Goal: Transaction & Acquisition: Register for event/course

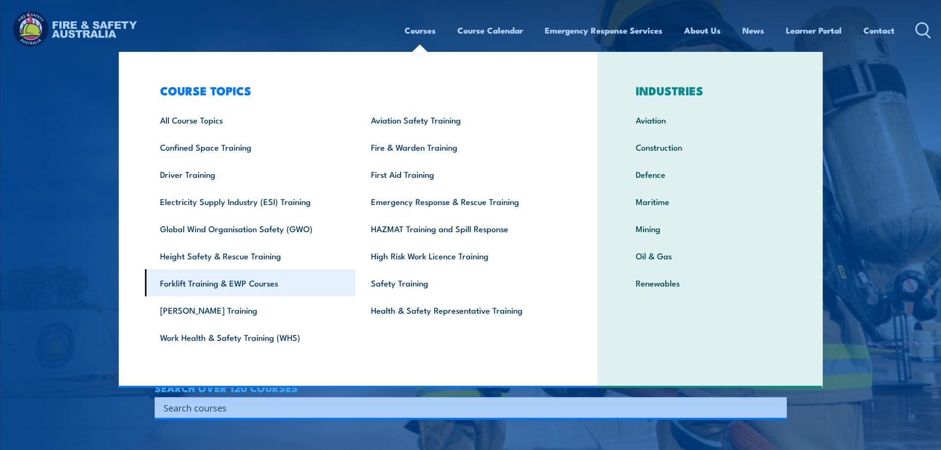
click at [234, 282] on link "Forklift Training & EWP Courses" at bounding box center [250, 282] width 211 height 27
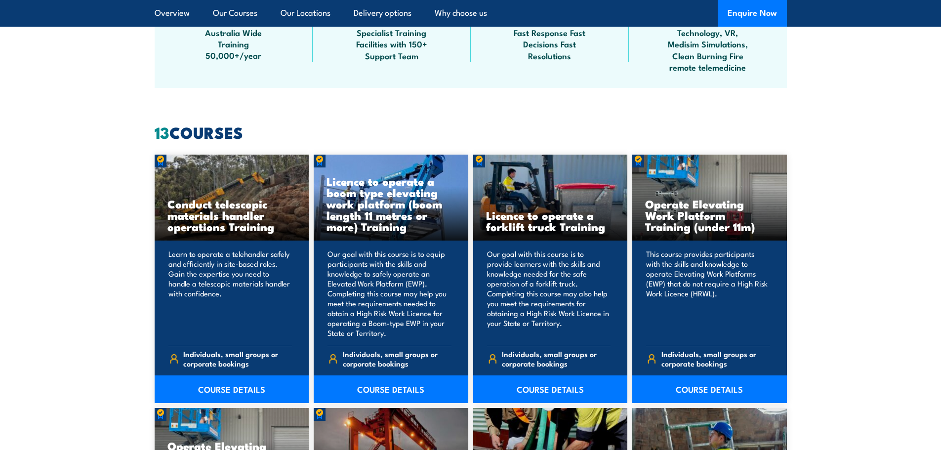
scroll to position [692, 0]
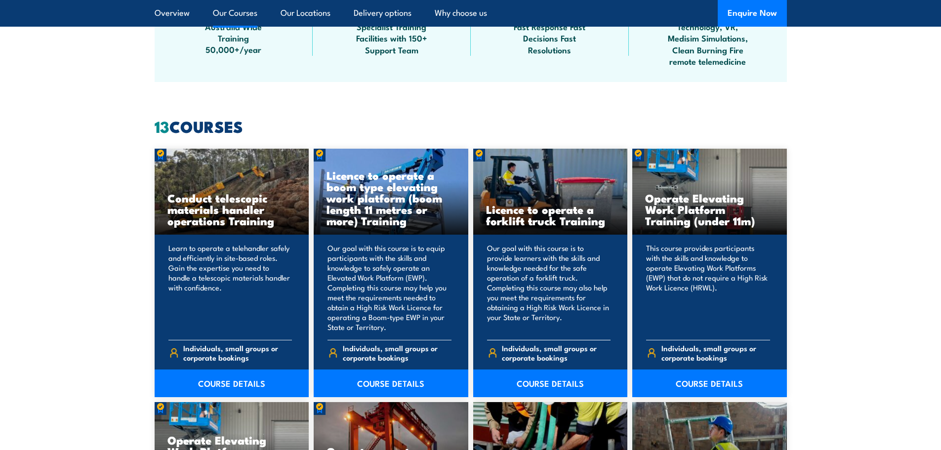
click at [565, 222] on h3 "Licence to operate a forklift truck Training" at bounding box center [550, 215] width 129 height 23
click at [550, 384] on link "COURSE DETAILS" at bounding box center [550, 384] width 155 height 28
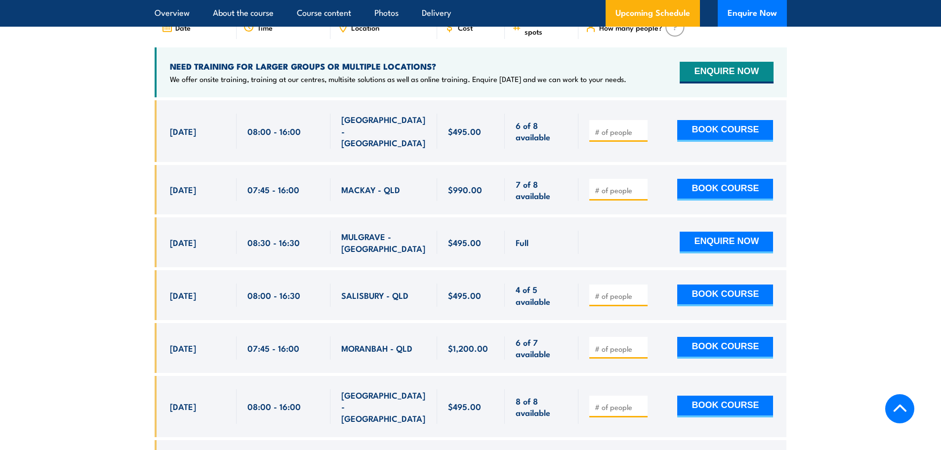
scroll to position [1729, 0]
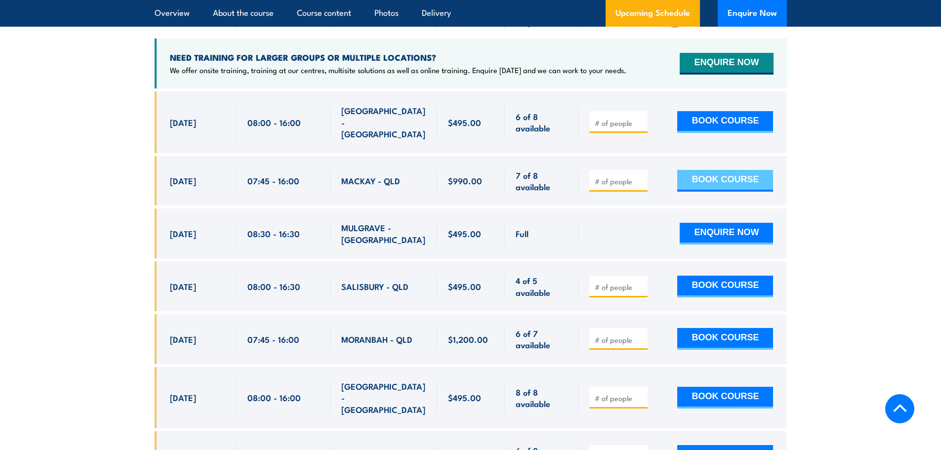
click at [732, 170] on button "BOOK COURSE" at bounding box center [725, 181] width 96 height 22
click at [608, 176] on input "number" at bounding box center [619, 181] width 49 height 10
type input "1"
click at [716, 170] on button "BOOK COURSE" at bounding box center [725, 181] width 96 height 22
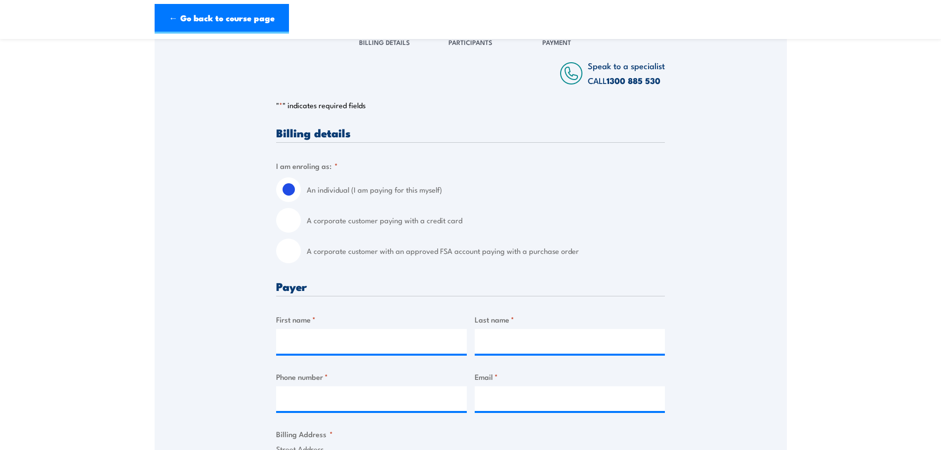
scroll to position [148, 0]
click at [286, 227] on input "A corporate customer paying with a credit card" at bounding box center [288, 220] width 25 height 25
radio input "true"
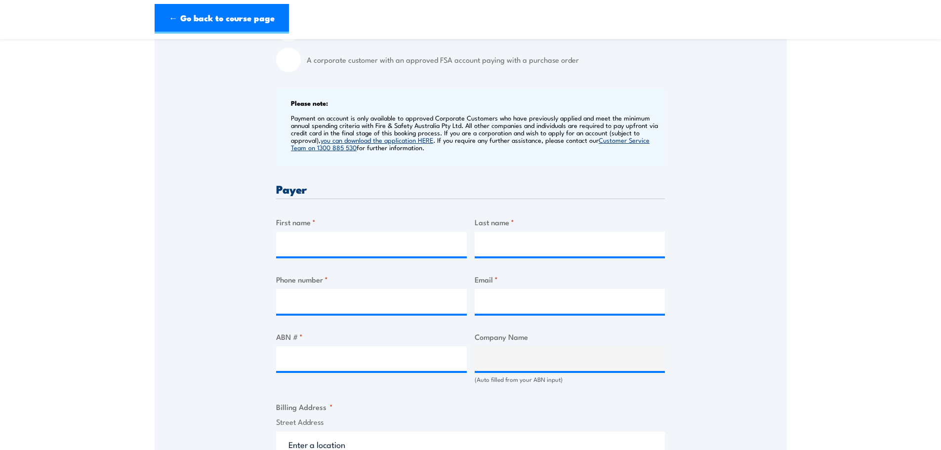
scroll to position [346, 0]
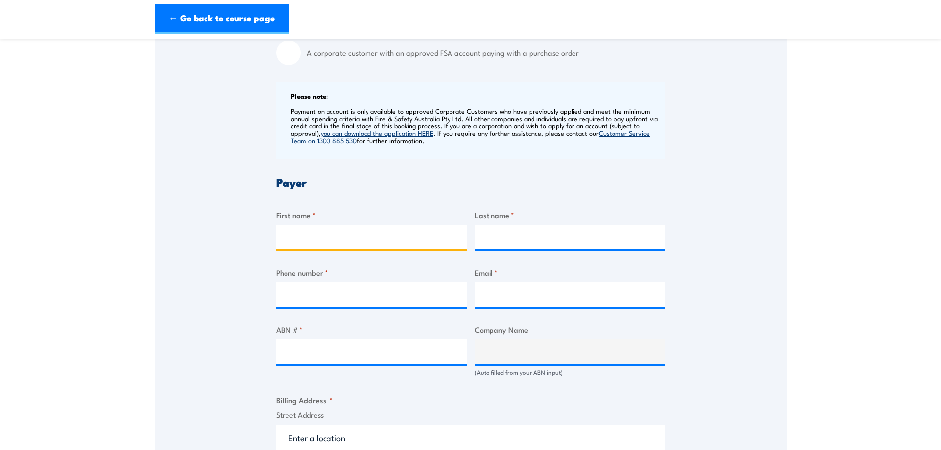
click at [307, 240] on input "First name *" at bounding box center [371, 237] width 191 height 25
type input "B"
type input "CLINT"
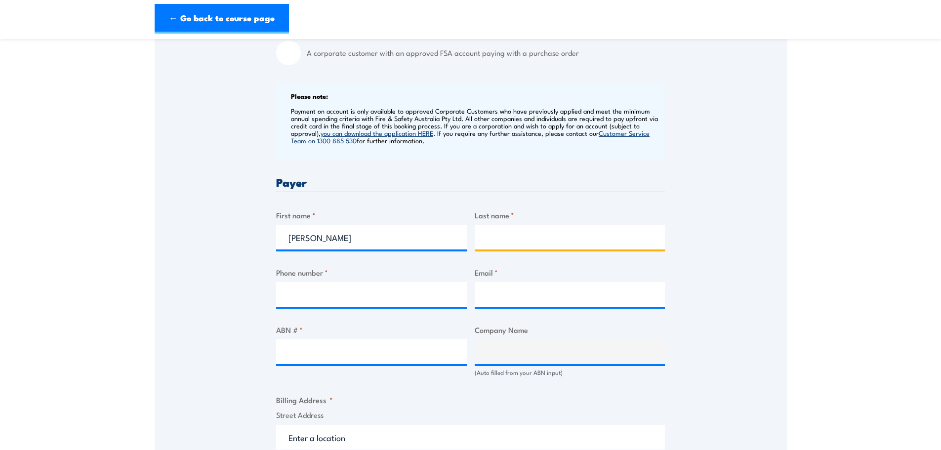
click at [536, 235] on input "Last name *" at bounding box center [570, 237] width 191 height 25
type input "C"
type input "GRALOW"
click at [322, 300] on input "Phone number *" at bounding box center [371, 294] width 191 height 25
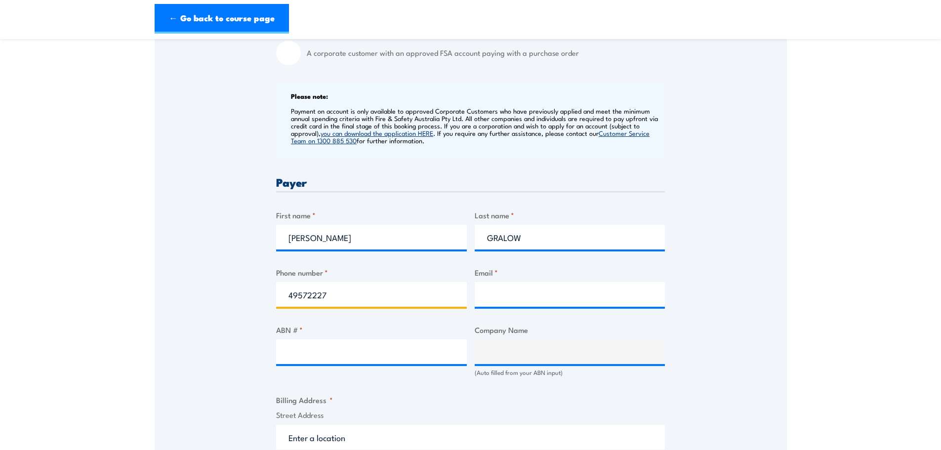
type input "49572227"
click at [484, 299] on input "Email *" at bounding box center [570, 294] width 191 height 25
type input "A"
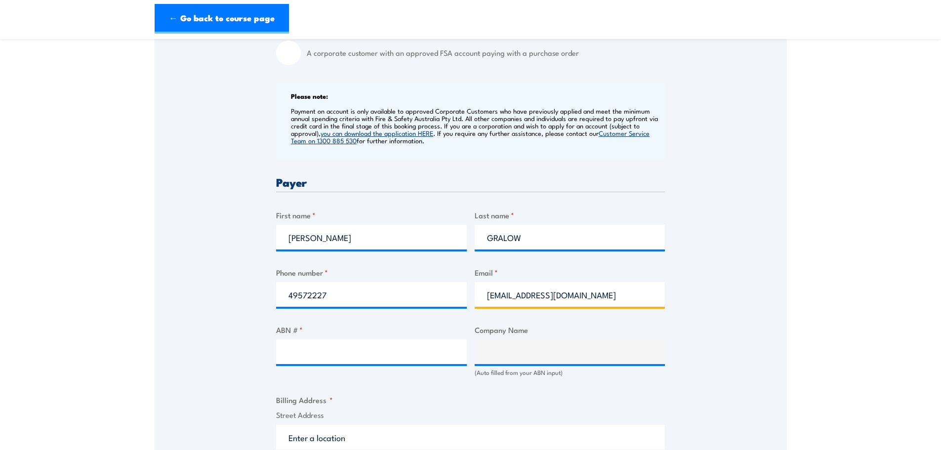
click at [492, 295] on input "Account@bulletbikes.com.au" at bounding box center [570, 294] width 191 height 25
click at [594, 293] on input "account@bulletbikes.com.au" at bounding box center [570, 294] width 191 height 25
type input "account@bulletbikes.com.au"
click at [283, 356] on input "ABN # *" at bounding box center [371, 351] width 191 height 25
type input "56280275164"
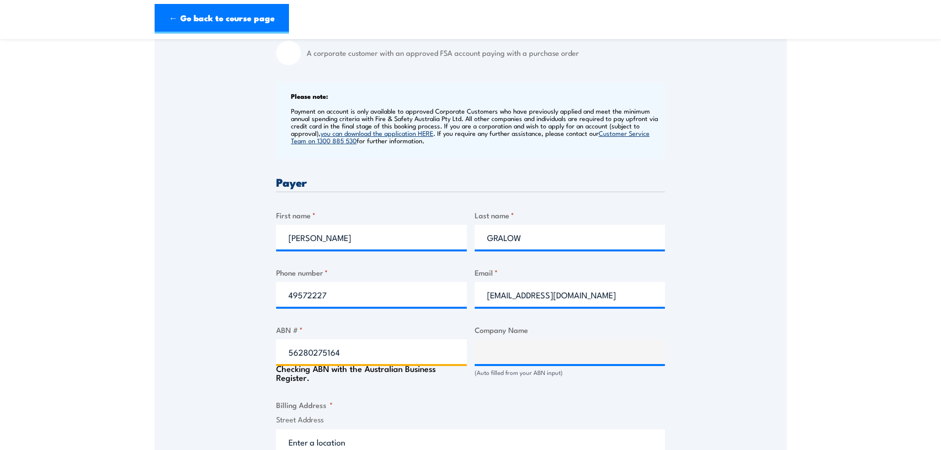
type input "The trustee for Clint Gralow Trust & THE TRUSTEE FOR GRALOW FAMILY TRUST & The …"
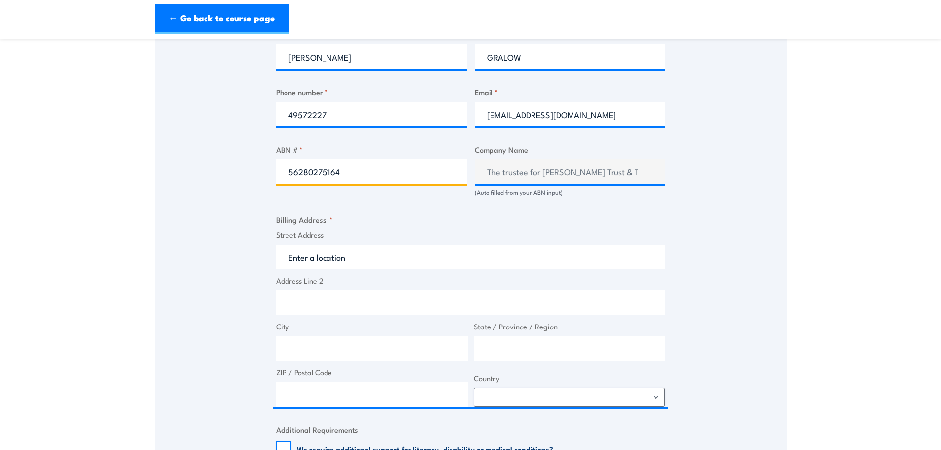
scroll to position [544, 0]
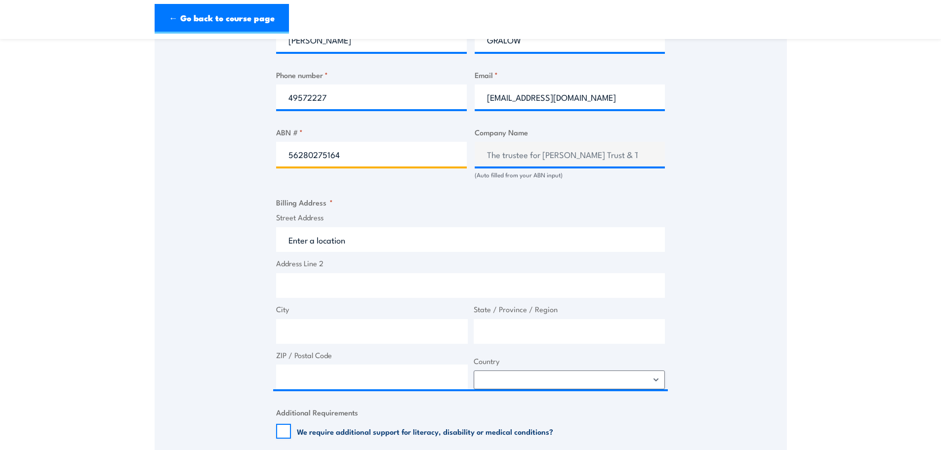
type input "56280275164"
click at [338, 204] on fieldset "Billing Address * Street Address Address Line 2 City State / Province / Region …" at bounding box center [470, 293] width 389 height 193
click at [346, 208] on fieldset "Billing Address * Street Address Address Line 2 City State / Province / Region …" at bounding box center [470, 293] width 389 height 193
click at [342, 206] on fieldset "Billing Address * Street Address Address Line 2 City State / Province / Region …" at bounding box center [470, 293] width 389 height 193
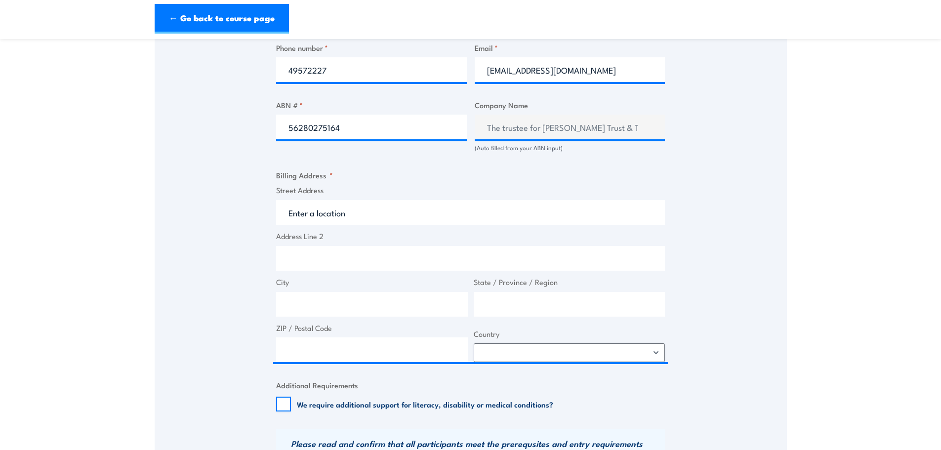
scroll to position [593, 0]
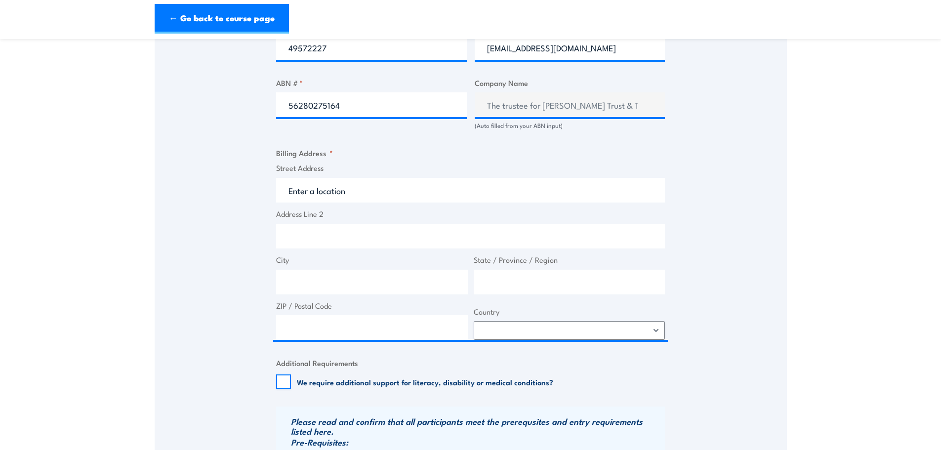
click at [337, 162] on fieldset "Billing Address * Street Address Address Line 2 City State / Province / Region …" at bounding box center [470, 243] width 389 height 193
click at [327, 157] on legend "Billing Address *" at bounding box center [304, 152] width 57 height 11
click at [335, 156] on fieldset "Billing Address * Street Address Address Line 2 City State / Province / Region …" at bounding box center [470, 243] width 389 height 193
click at [336, 166] on label "Street Address" at bounding box center [470, 168] width 389 height 11
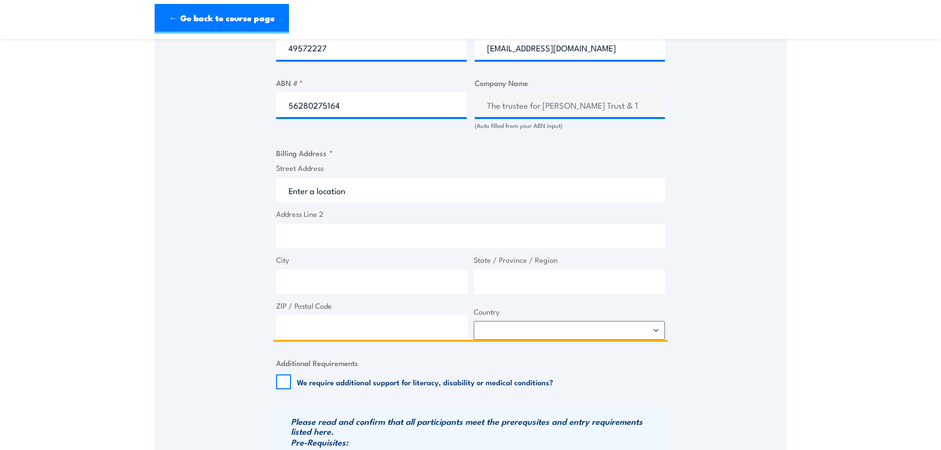
click at [336, 178] on input "Street Address" at bounding box center [470, 190] width 389 height 25
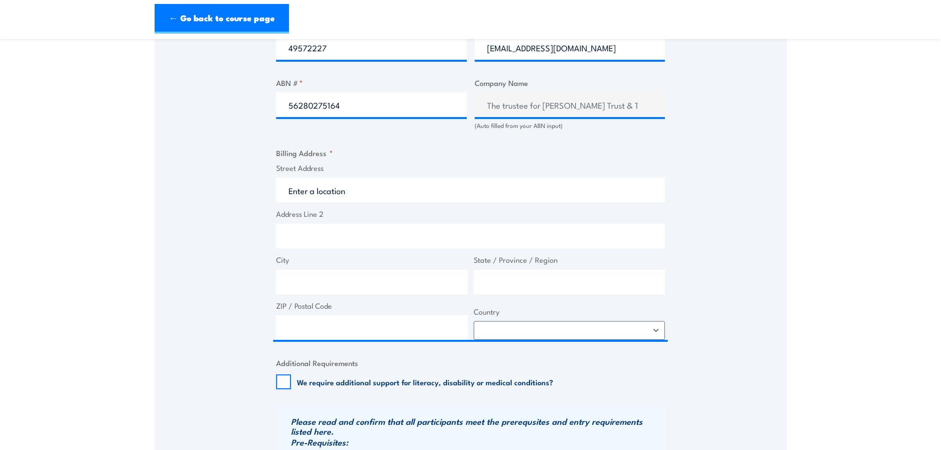
click at [332, 168] on label "Street Address" at bounding box center [470, 168] width 389 height 11
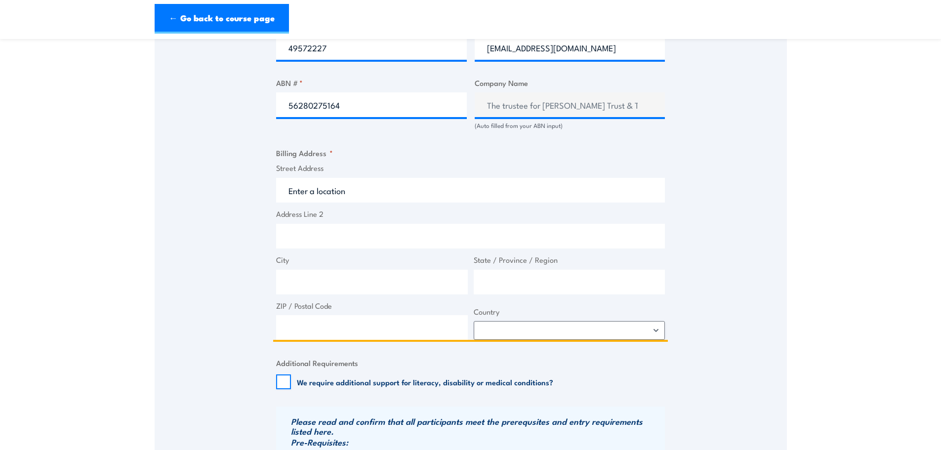
click at [332, 178] on input "Street Address" at bounding box center [470, 190] width 389 height 25
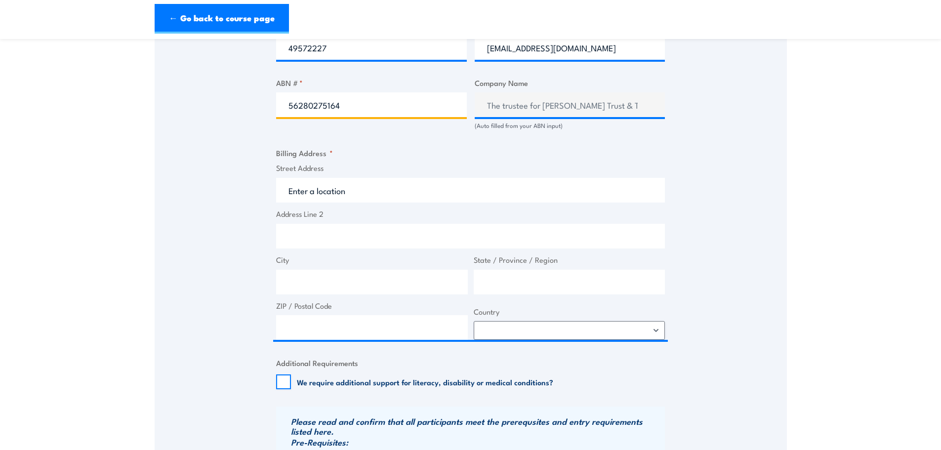
click at [385, 110] on input "56280275164" at bounding box center [371, 104] width 191 height 25
click at [343, 160] on fieldset "Billing Address * Street Address Address Line 2 City State / Province / Region …" at bounding box center [470, 243] width 389 height 193
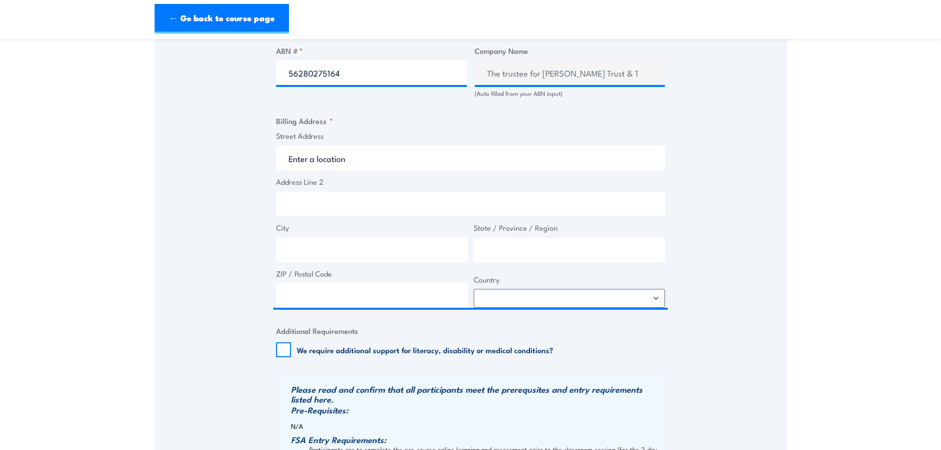
scroll to position [642, 0]
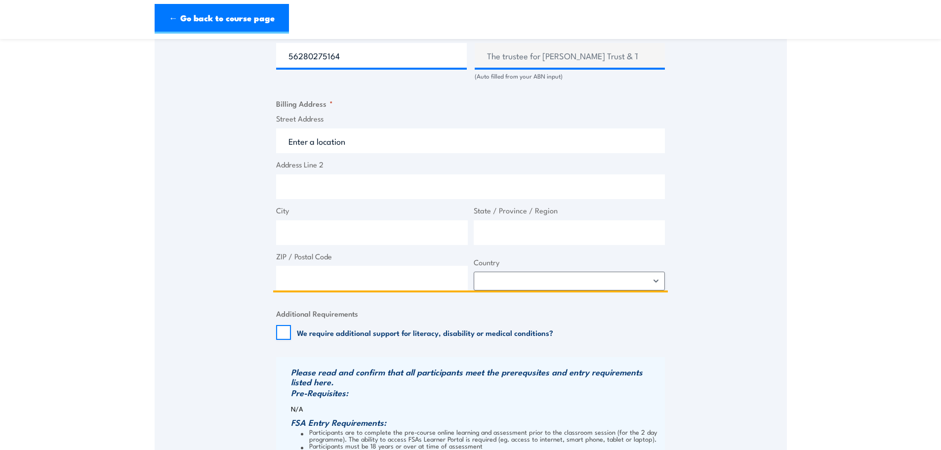
click at [305, 182] on input "Address Line 2" at bounding box center [470, 186] width 389 height 25
click at [361, 142] on input "Street Address" at bounding box center [470, 140] width 389 height 25
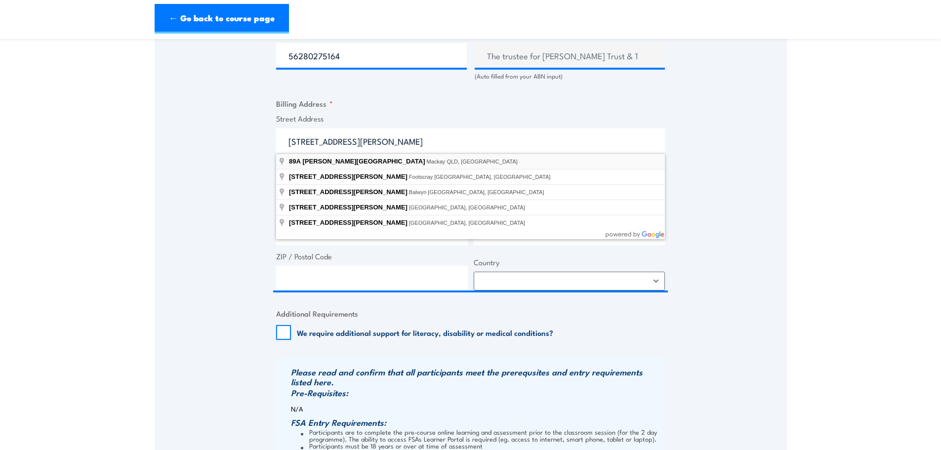
type input "89A Gordon Street, Mackay QLD, Australia"
type input "89A Gordon St"
type input "Mackay"
type input "Queensland"
type input "4740"
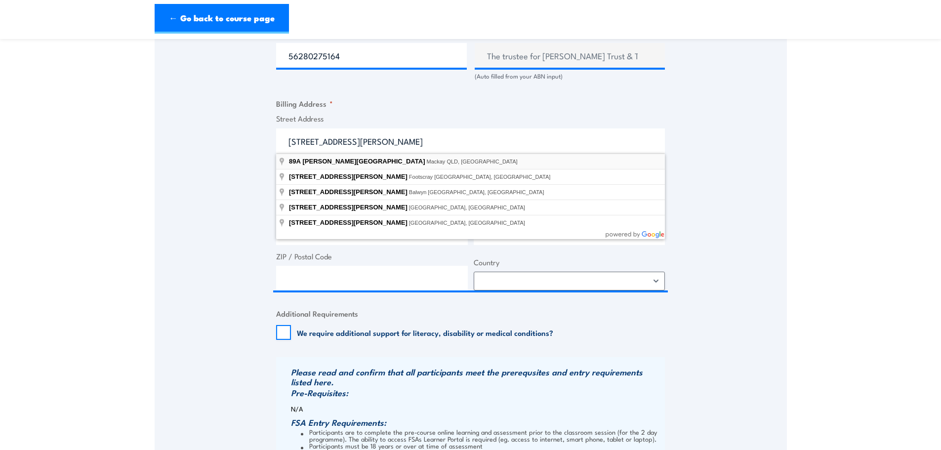
select select "Australia"
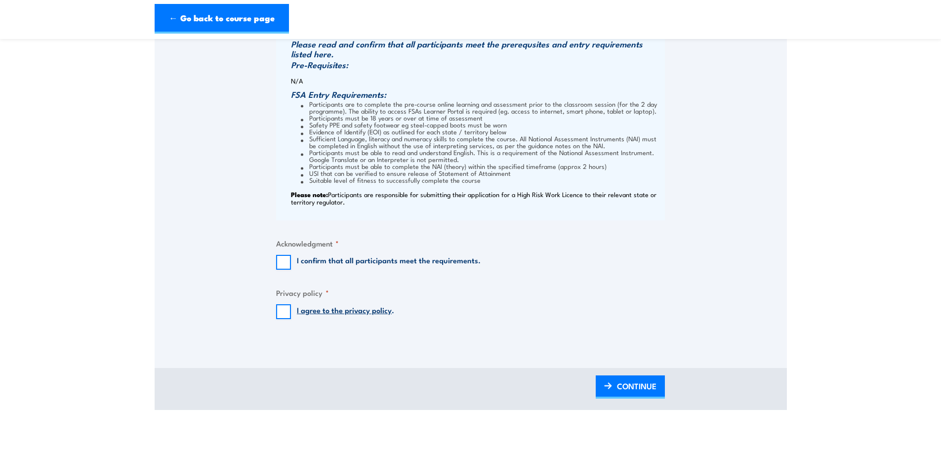
scroll to position [988, 0]
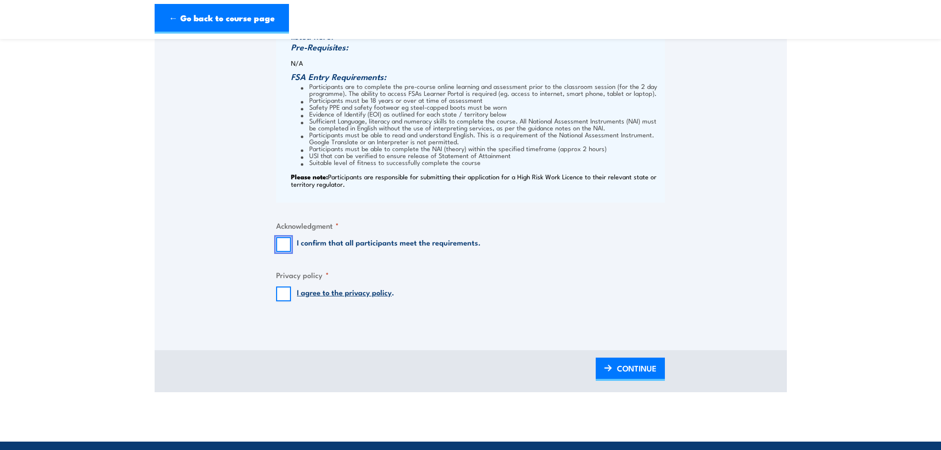
click at [282, 248] on input "I confirm that all participants meet the requirements." at bounding box center [283, 244] width 15 height 15
checkbox input "true"
click at [281, 296] on input "I agree to the privacy policy ." at bounding box center [283, 294] width 15 height 15
checkbox input "true"
click at [622, 371] on span "CONTINUE" at bounding box center [637, 368] width 40 height 26
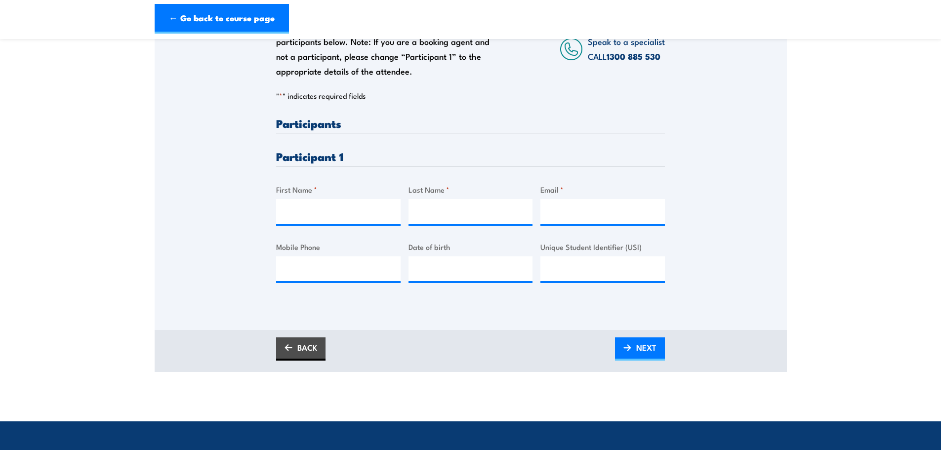
scroll to position [247, 0]
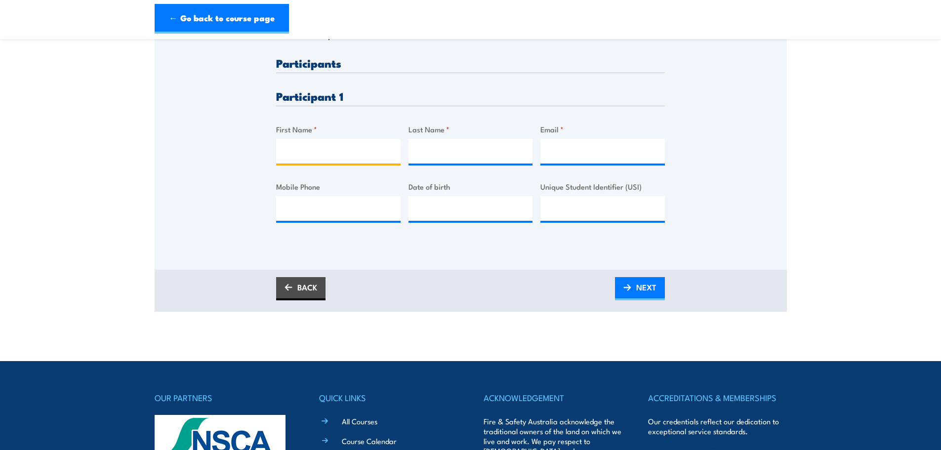
click at [315, 152] on input "First Name *" at bounding box center [338, 151] width 125 height 25
type input "c"
type input "Christian"
click at [419, 156] on input "Last Name *" at bounding box center [471, 151] width 125 height 25
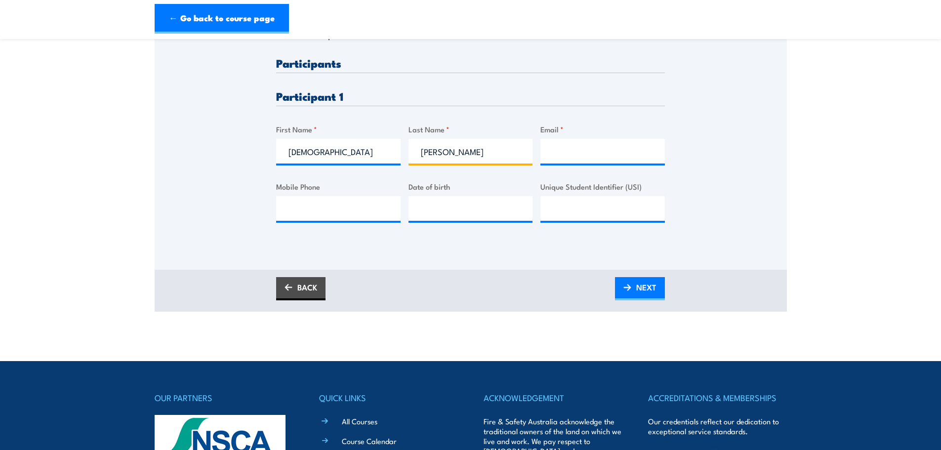
type input "Camilleri"
click at [570, 151] on input "Email *" at bounding box center [603, 151] width 125 height 25
click at [304, 213] on input "Mobile Phone" at bounding box center [338, 208] width 125 height 25
click at [285, 212] on input "Mobile Phone" at bounding box center [338, 208] width 125 height 25
paste input "(0417) 732-838"
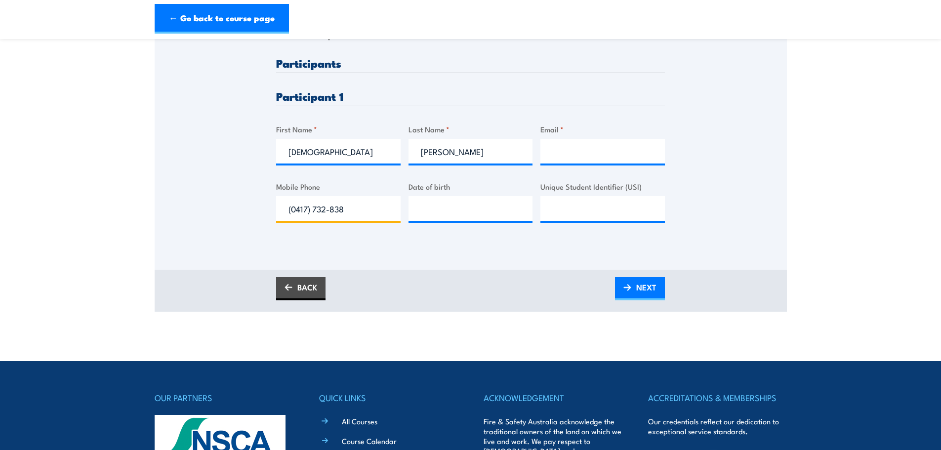
type input "(0417) 732-838"
click at [433, 211] on input "__/__/____" at bounding box center [471, 208] width 125 height 25
type input "25/05/2007"
click at [553, 152] on input "Email *" at bounding box center [603, 151] width 125 height 25
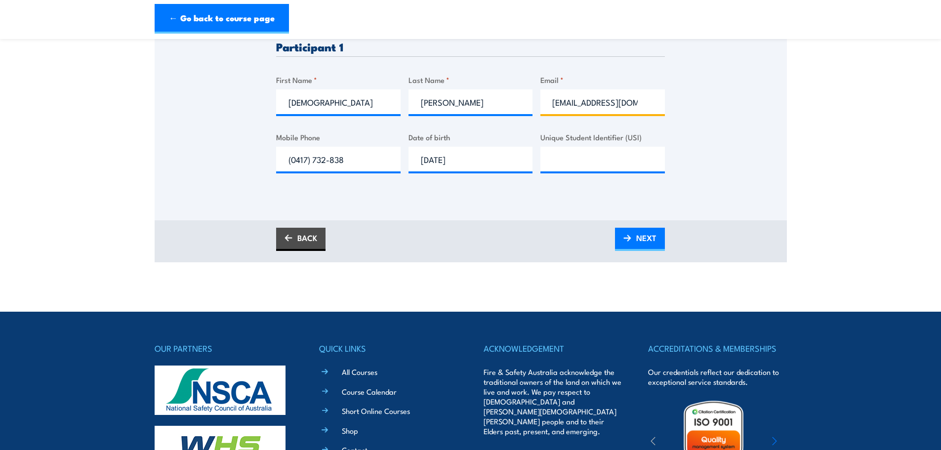
scroll to position [0, 7]
type input "camillericc25@gmail.com"
click at [553, 165] on input "Unique Student Identifier (USI)" at bounding box center [603, 159] width 125 height 25
type input "p"
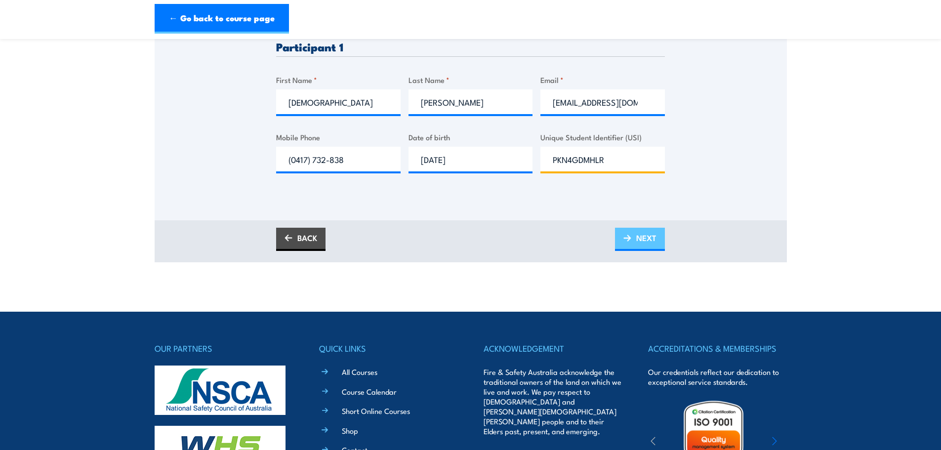
type input "PKN4GDMHLR"
click at [645, 235] on span "NEXT" at bounding box center [646, 238] width 20 height 26
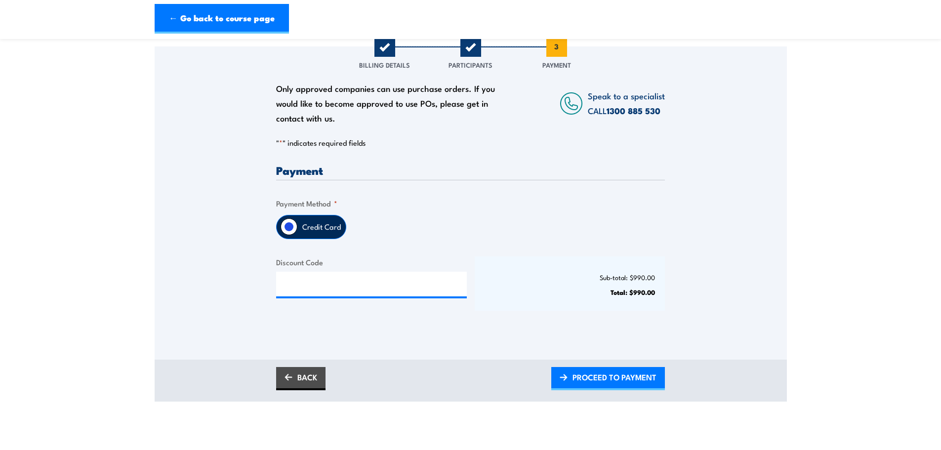
scroll to position [148, 0]
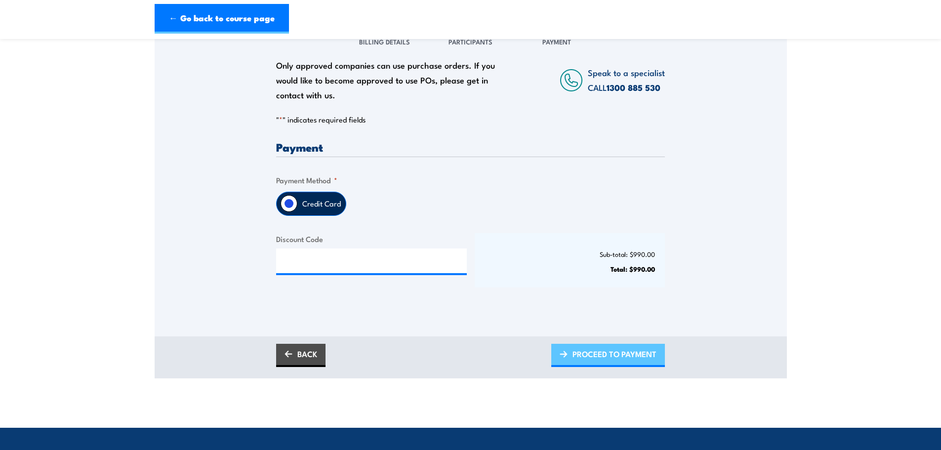
click at [603, 354] on span "PROCEED TO PAYMENT" at bounding box center [615, 354] width 84 height 26
